Goal: Find specific page/section: Find specific page/section

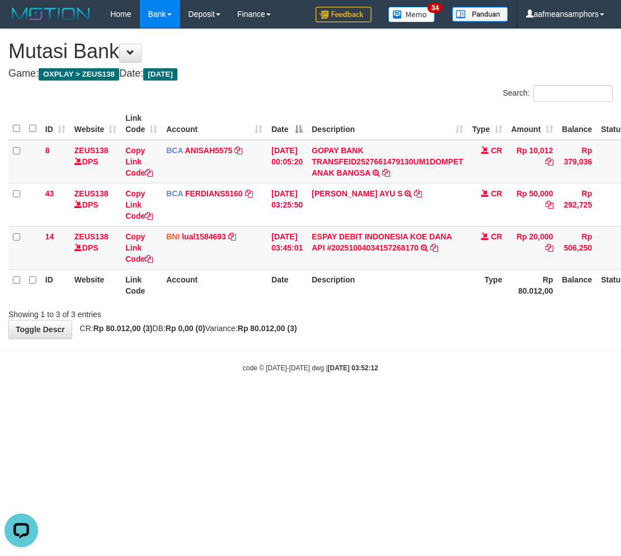
click at [435, 401] on html "Toggle navigation Home Bank Account List Load By Website Group [OXPLAY] ZEUS138…" at bounding box center [310, 200] width 621 height 401
drag, startPoint x: 449, startPoint y: 396, endPoint x: 457, endPoint y: 395, distance: 8.5
click at [455, 395] on body "Toggle navigation Home Bank Account List Load By Website Group [OXPLAY] ZEUS138…" at bounding box center [310, 200] width 621 height 401
drag, startPoint x: 333, startPoint y: 384, endPoint x: 342, endPoint y: 387, distance: 9.9
click at [338, 387] on body "Toggle navigation Home Bank Account List Load By Website Group [OXPLAY] ZEUS138…" at bounding box center [310, 200] width 621 height 401
